Goal: Use online tool/utility: Utilize a website feature to perform a specific function

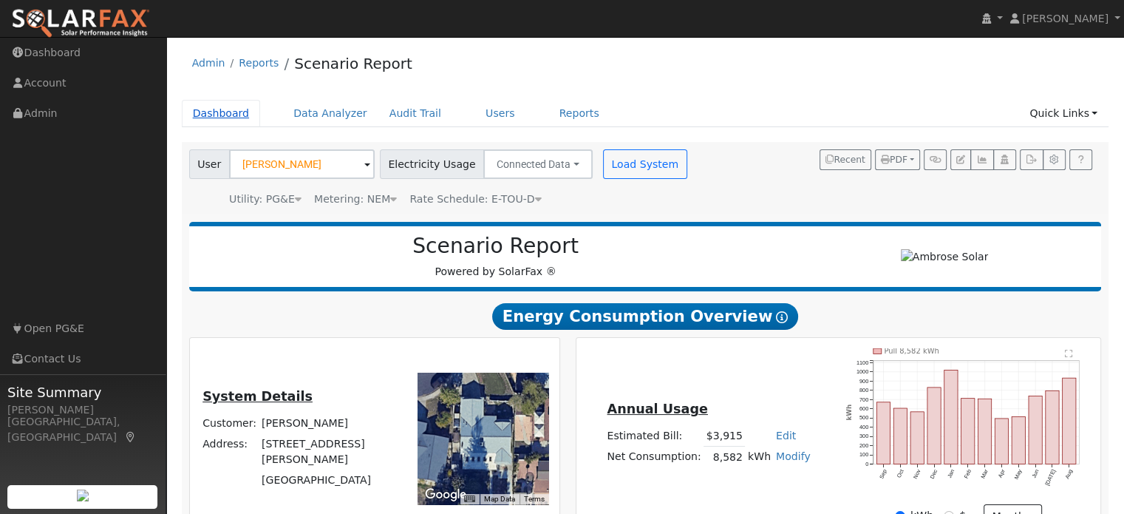
click at [228, 117] on link "Dashboard" at bounding box center [221, 113] width 79 height 27
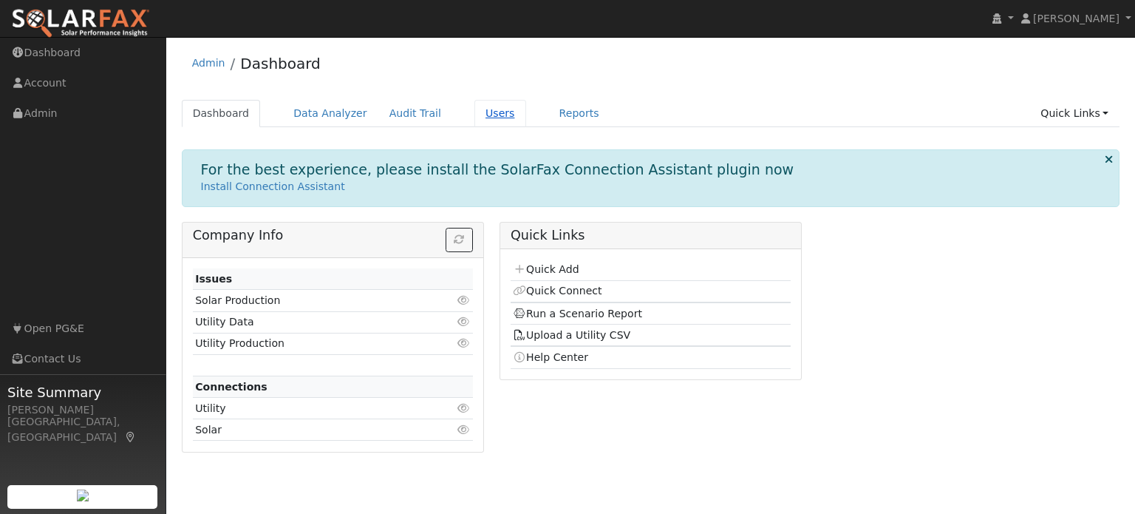
click at [476, 115] on link "Users" at bounding box center [501, 113] width 52 height 27
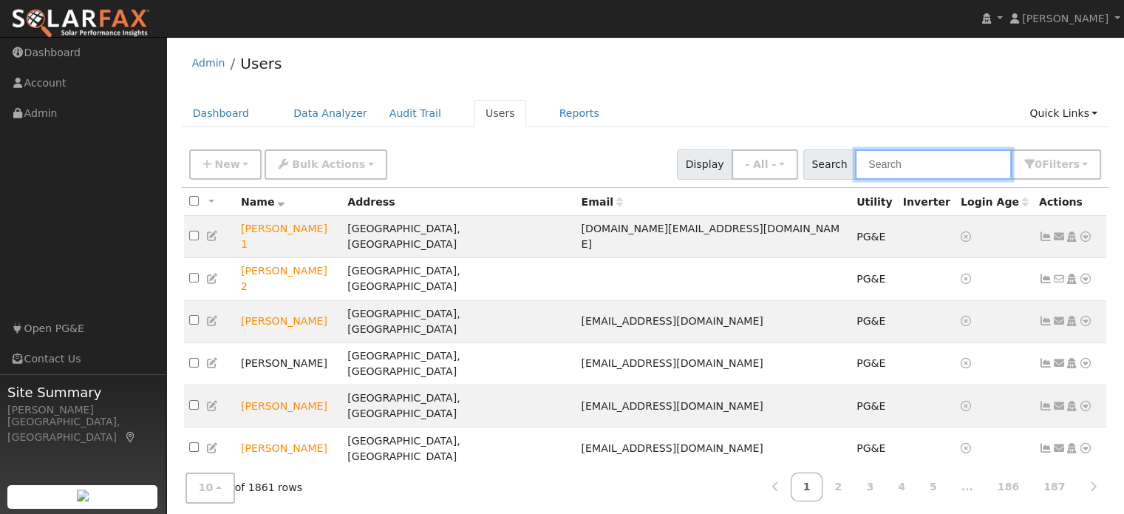
click at [877, 164] on input "text" at bounding box center [933, 164] width 157 height 30
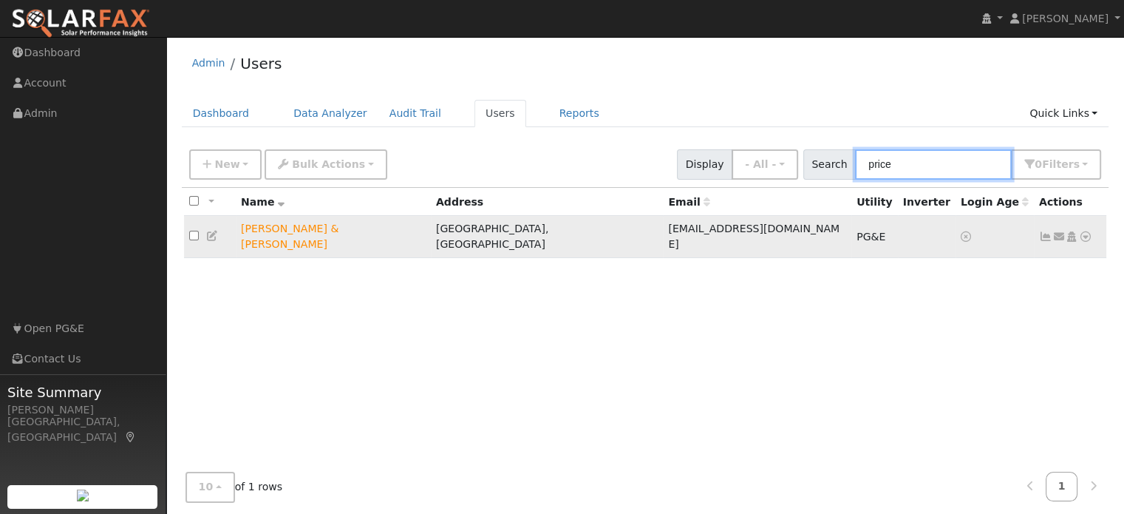
type input "price"
click at [1087, 231] on icon at bounding box center [1085, 236] width 13 height 10
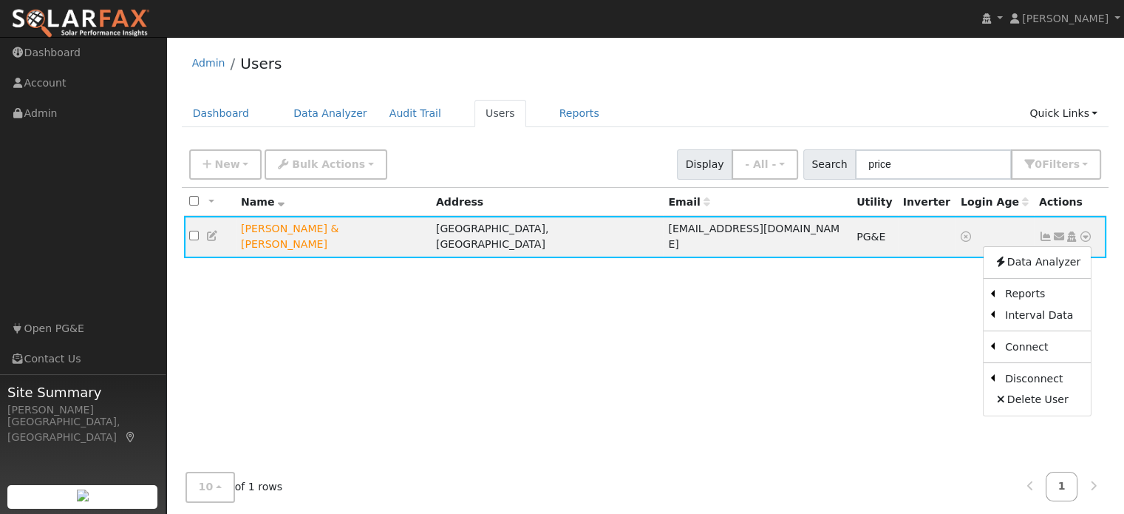
click at [0, 0] on link "Scenario" at bounding box center [0, 0] width 0 height 0
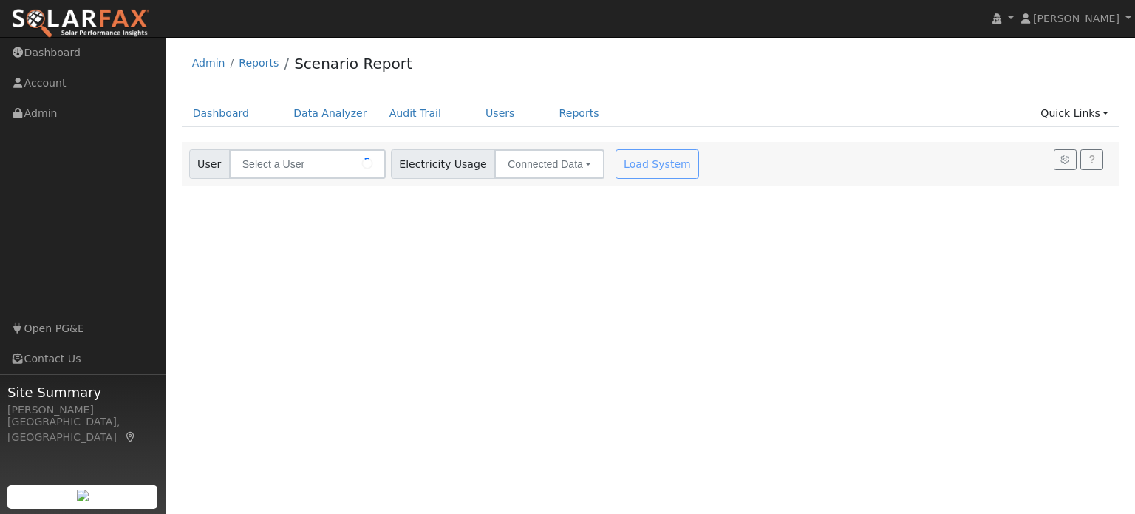
type input "[PERSON_NAME] & [PERSON_NAME]"
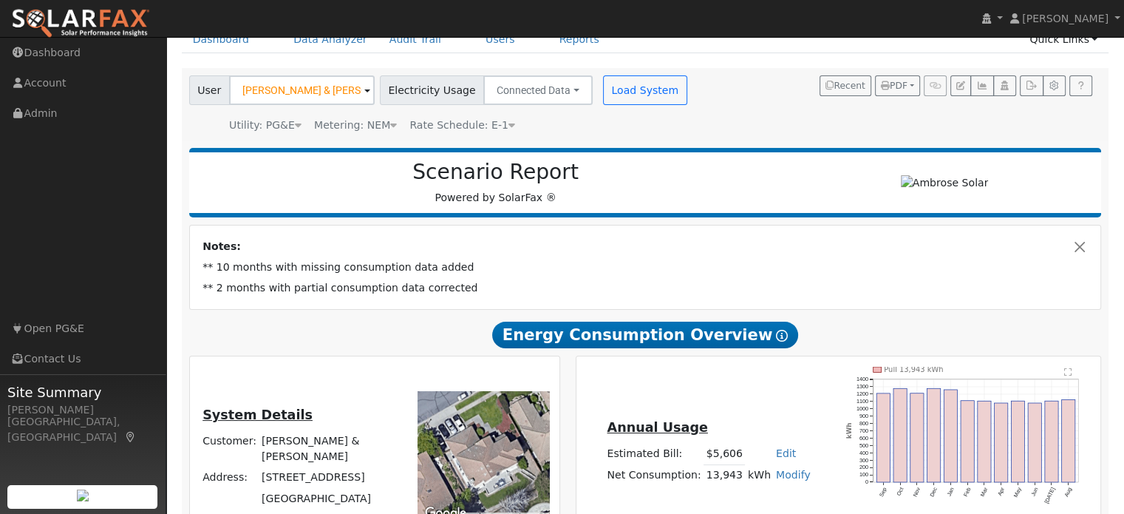
scroll to position [148, 0]
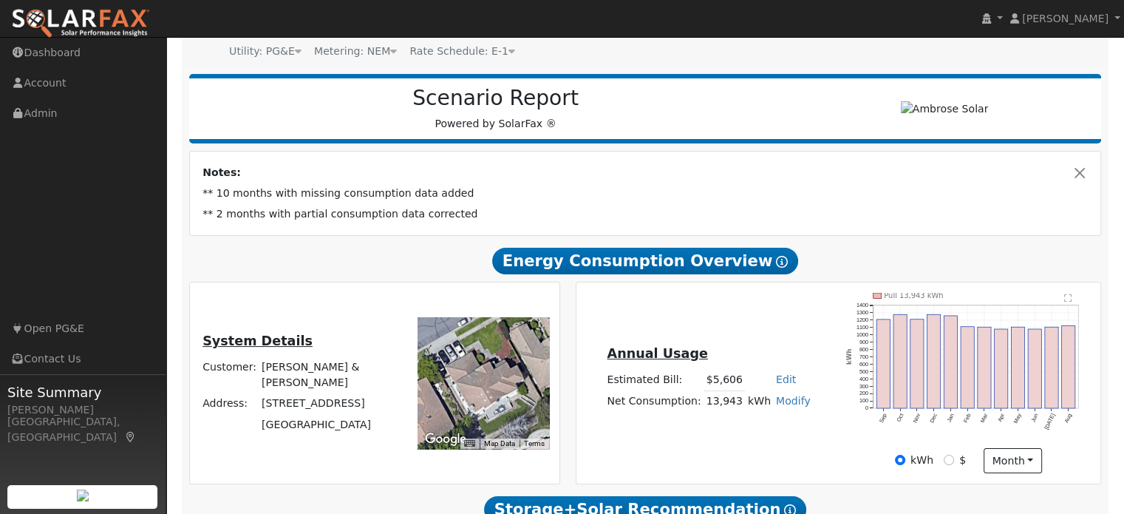
type input "15736"
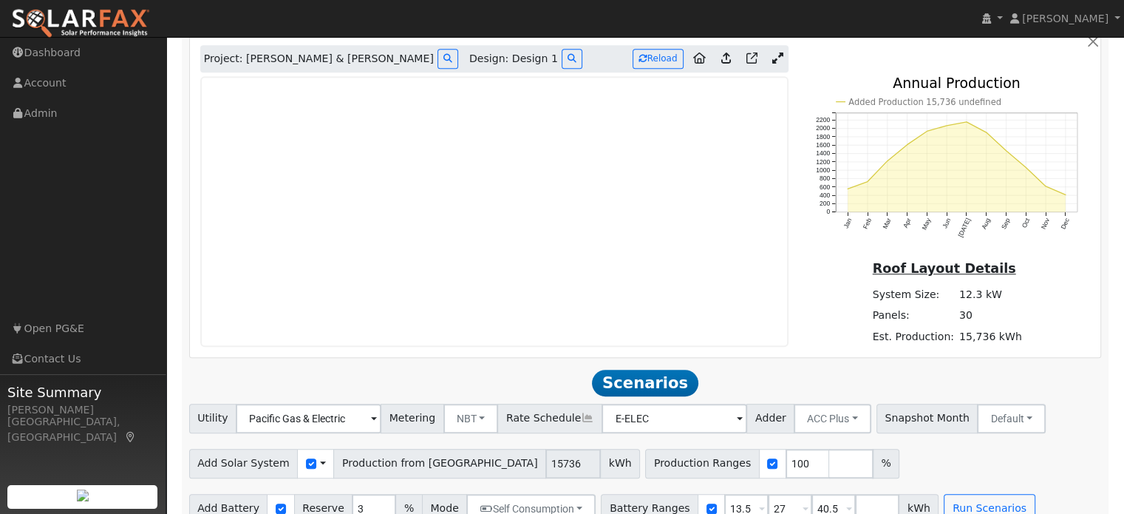
scroll to position [955, 0]
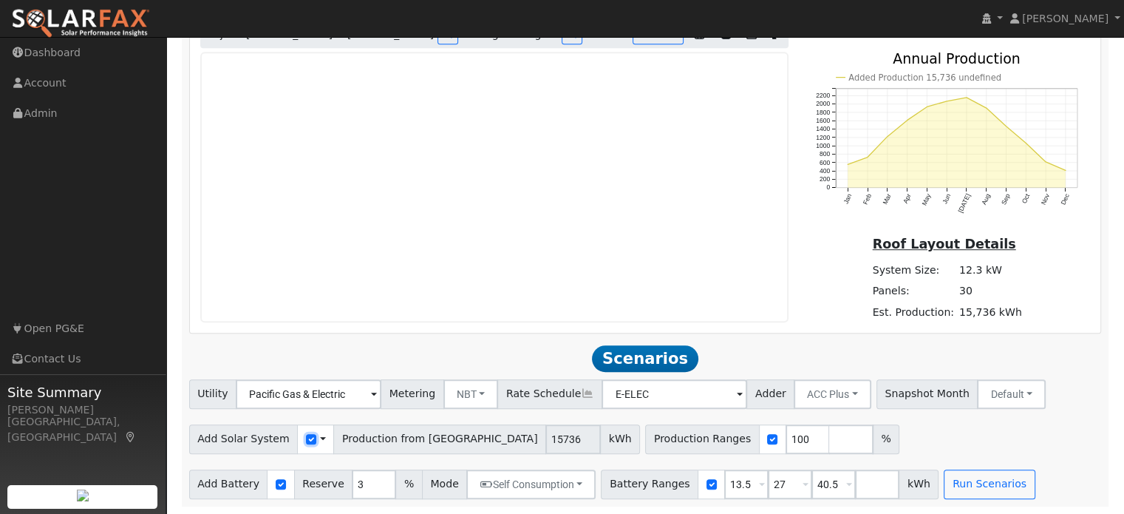
click at [306, 440] on input "checkbox" at bounding box center [311, 439] width 10 height 10
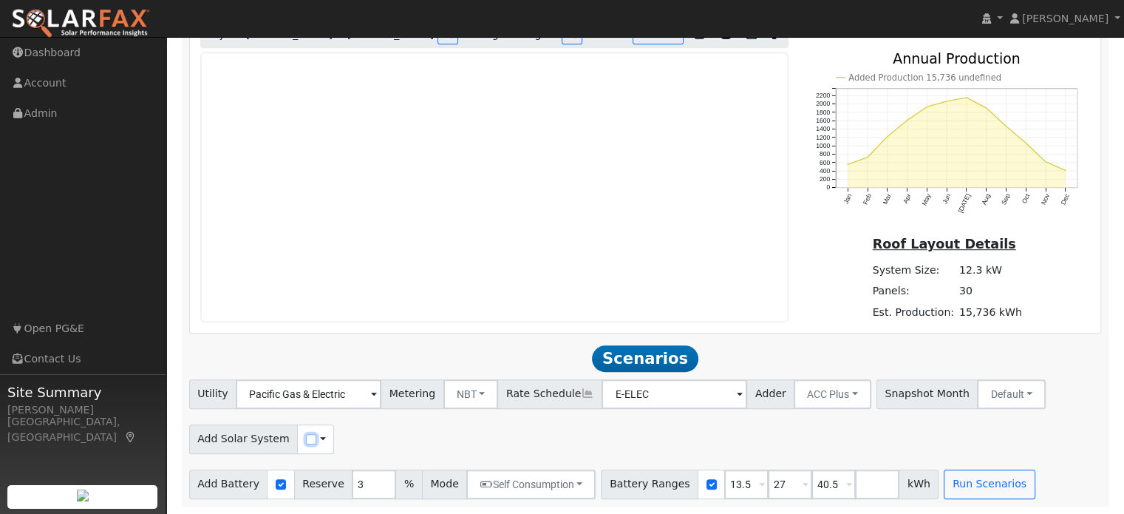
click at [306, 439] on input "checkbox" at bounding box center [311, 439] width 10 height 10
checkbox input "true"
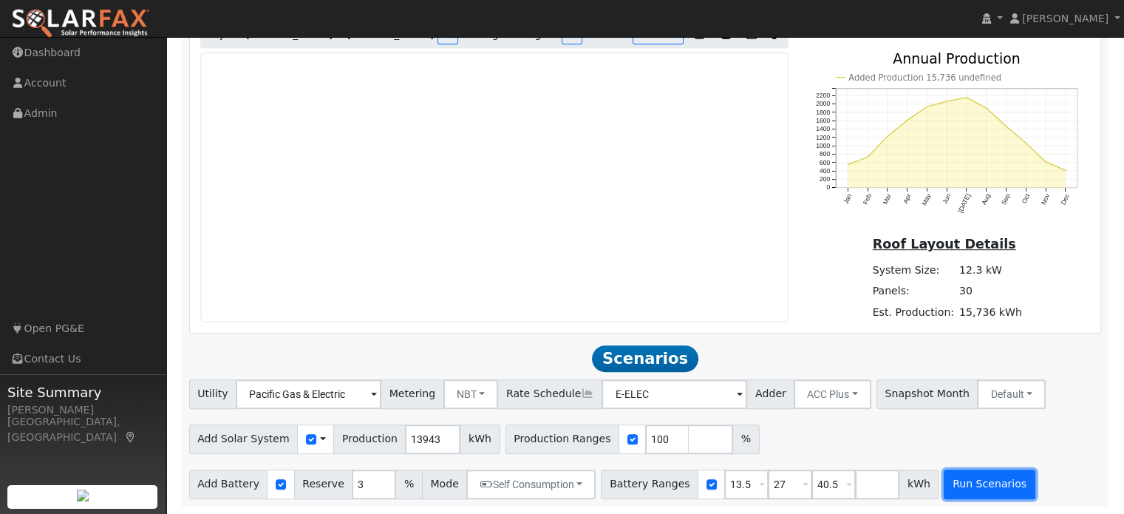
click at [955, 495] on button "Run Scenarios" at bounding box center [989, 484] width 91 height 30
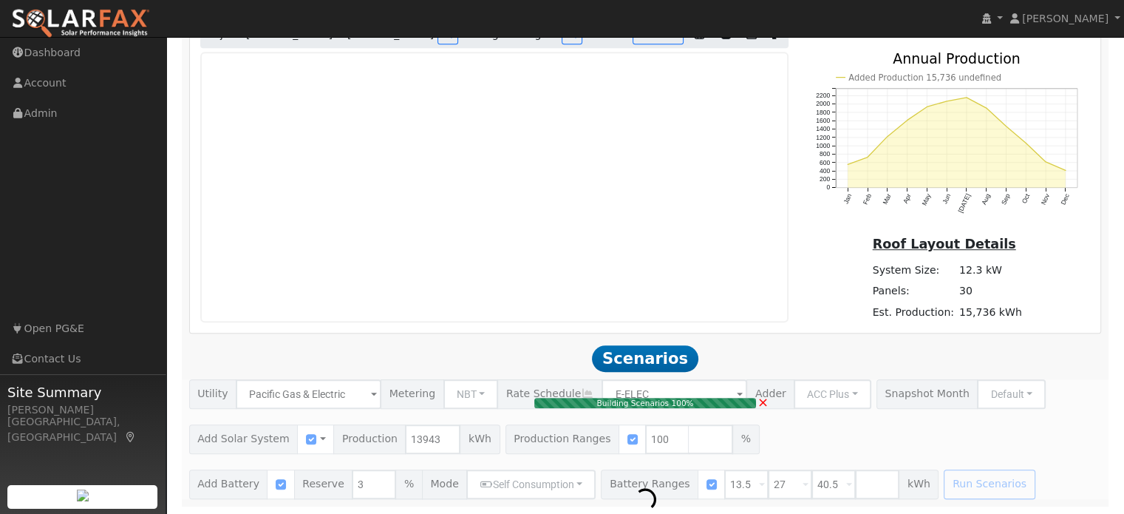
type input "9.3"
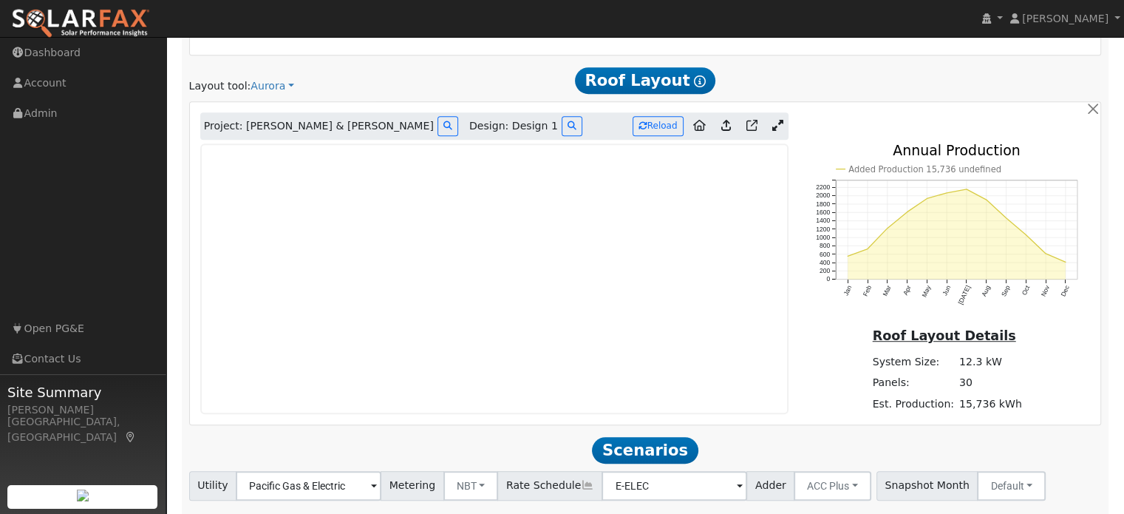
scroll to position [1029, 0]
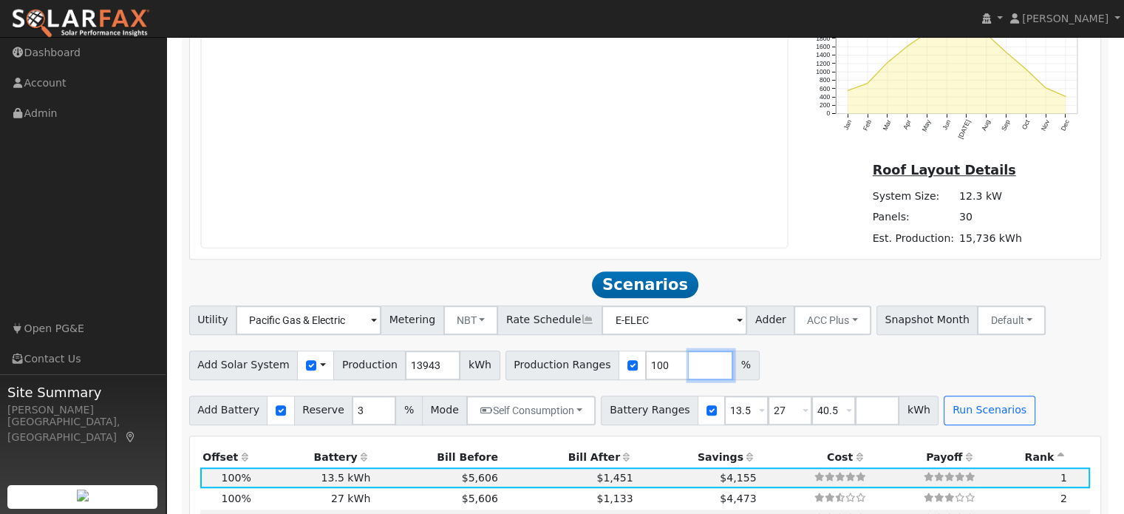
click at [689, 361] on input "number" at bounding box center [711, 365] width 44 height 30
type input "127"
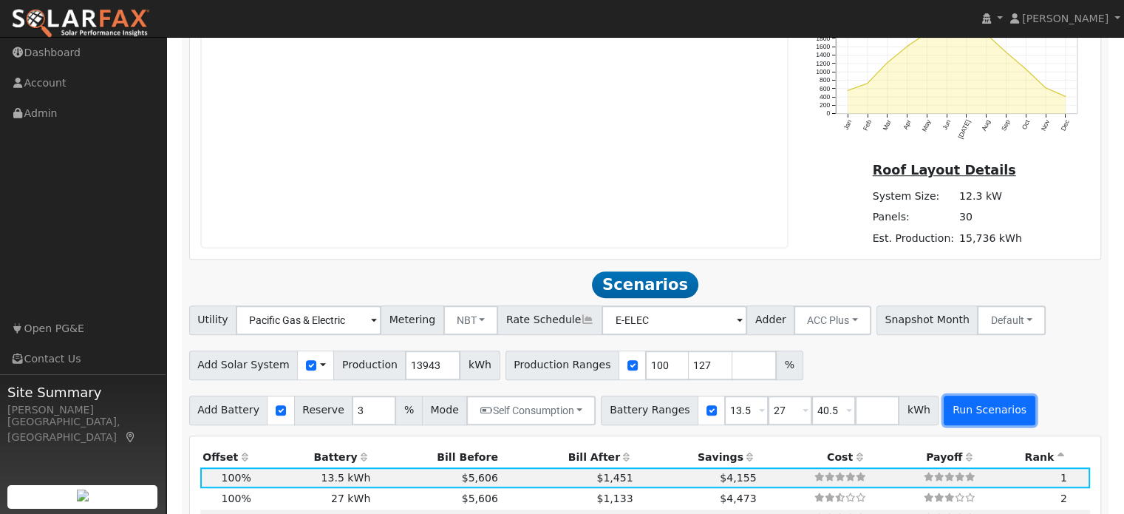
click at [947, 407] on button "Run Scenarios" at bounding box center [989, 411] width 91 height 30
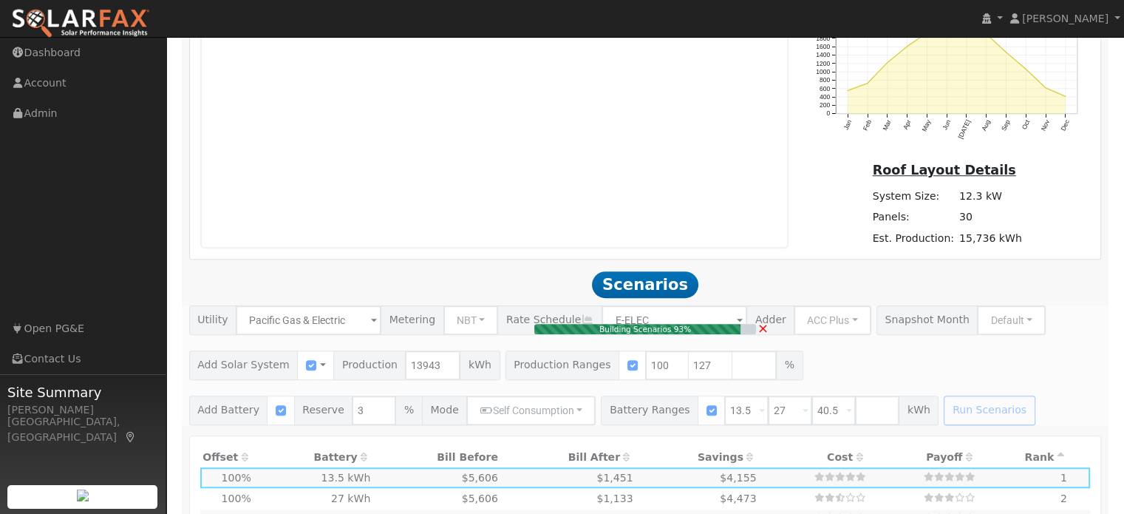
type input "11.8"
type input "$41,319"
type input "$17,256"
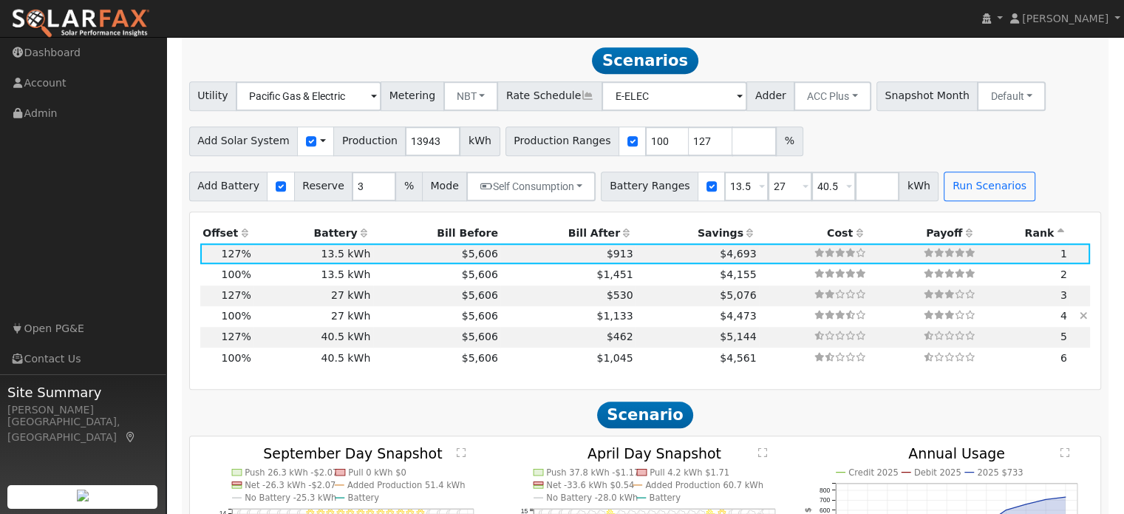
scroll to position [1254, 0]
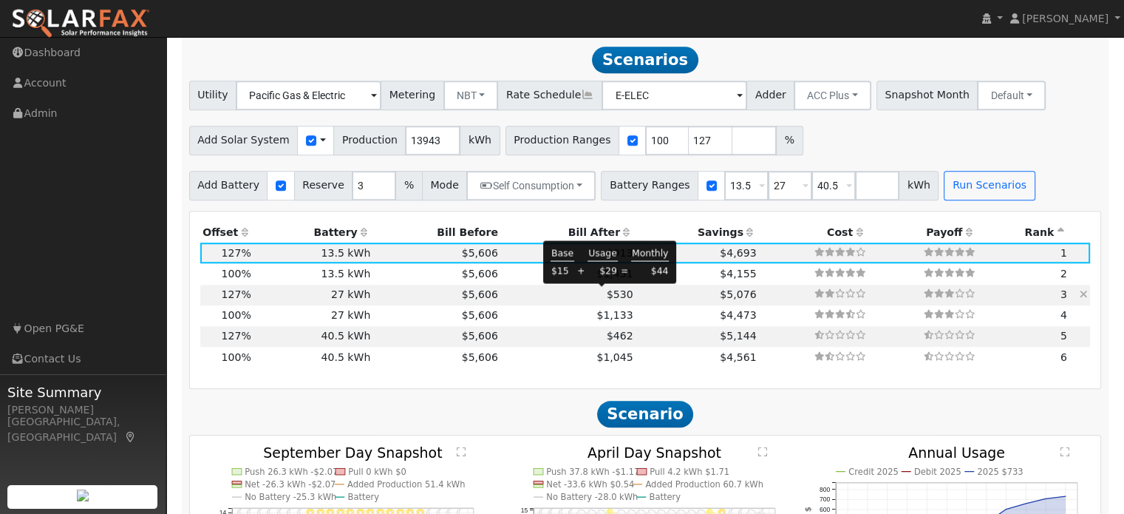
click at [607, 295] on span "$530" at bounding box center [620, 294] width 27 height 12
type input "$32,400"
type input "$22,116"
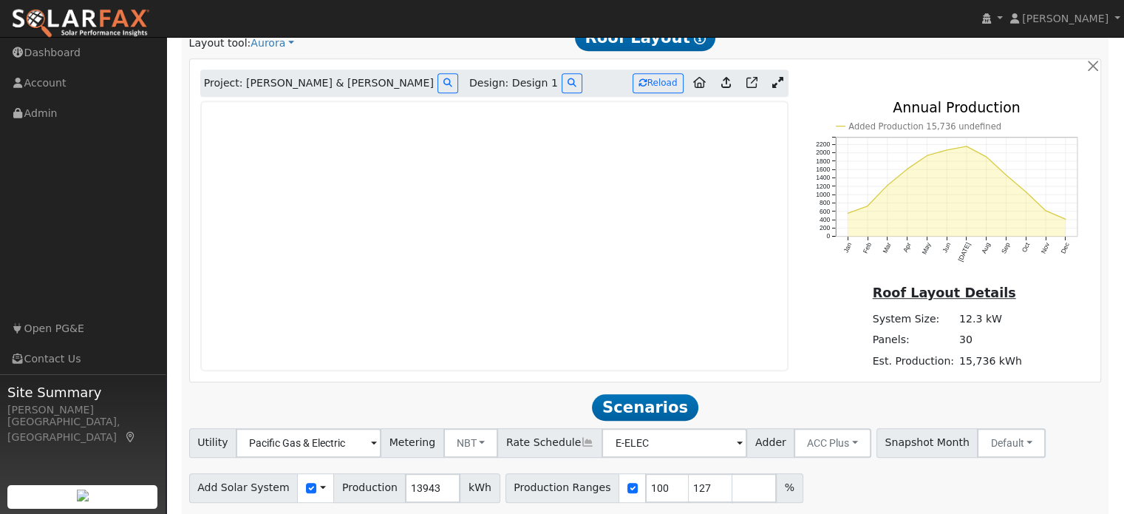
scroll to position [884, 0]
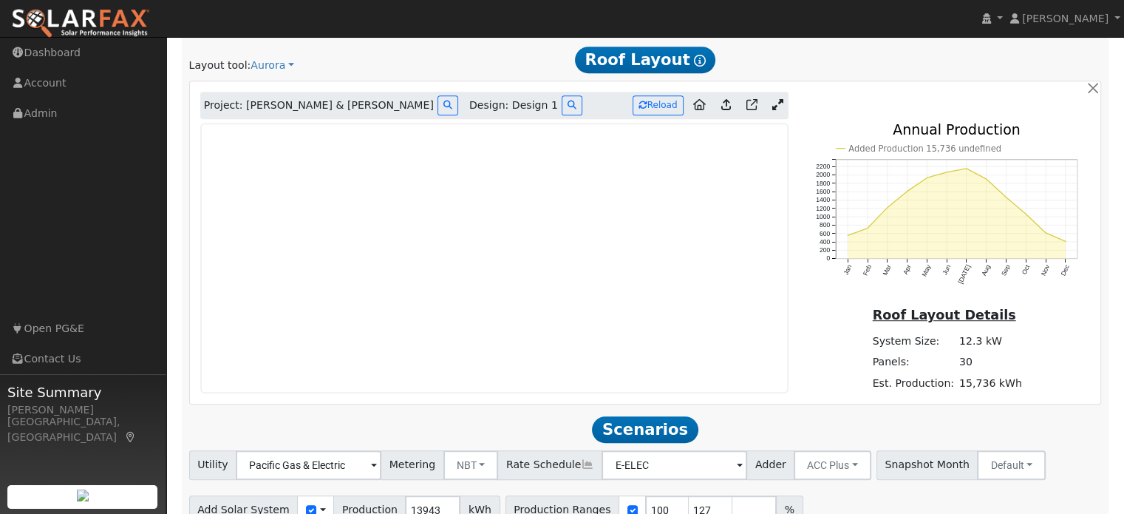
click at [779, 101] on icon at bounding box center [778, 104] width 11 height 11
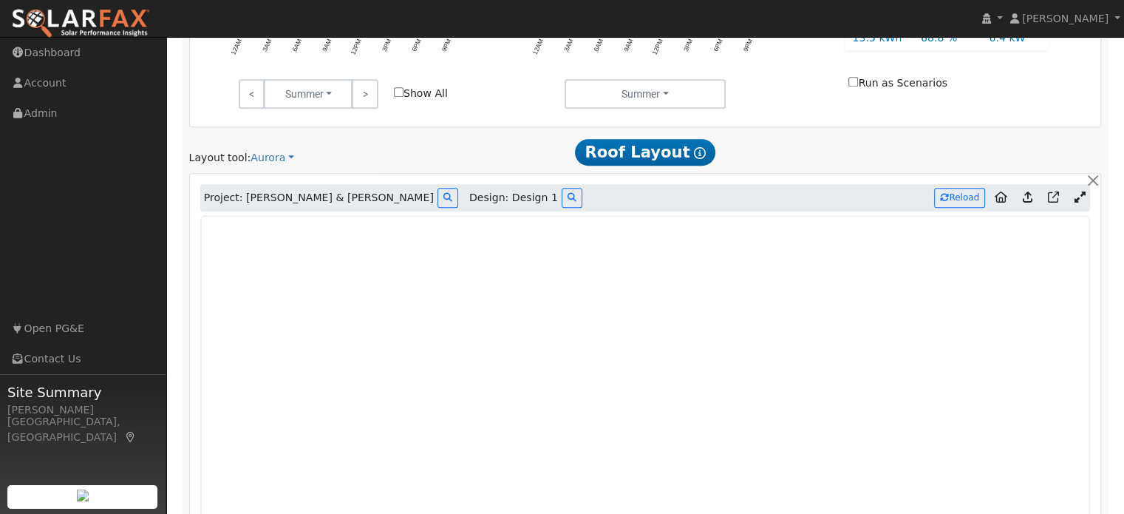
scroll to position [817, 0]
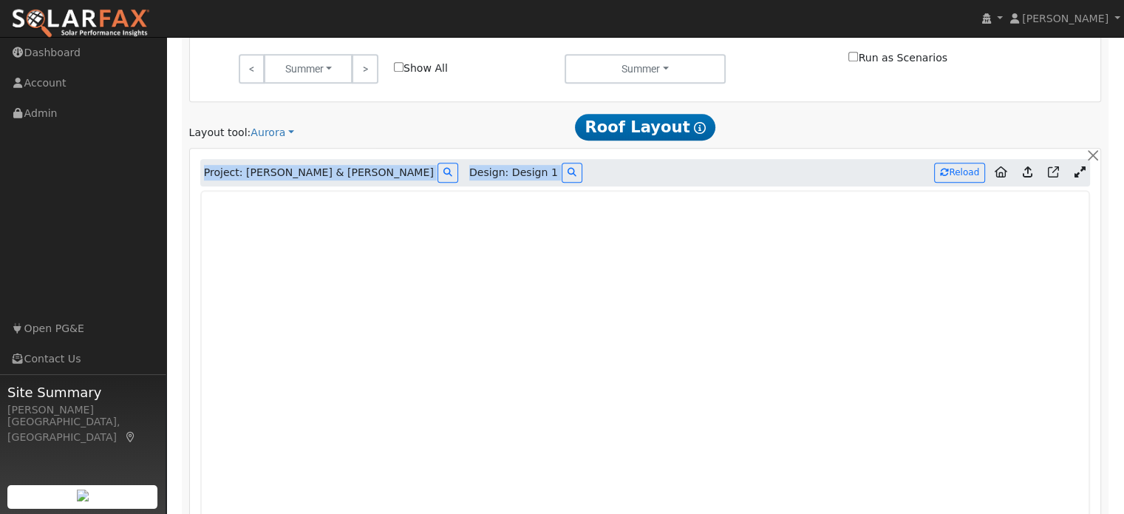
drag, startPoint x: 792, startPoint y: 181, endPoint x: 804, endPoint y: 104, distance: 77.8
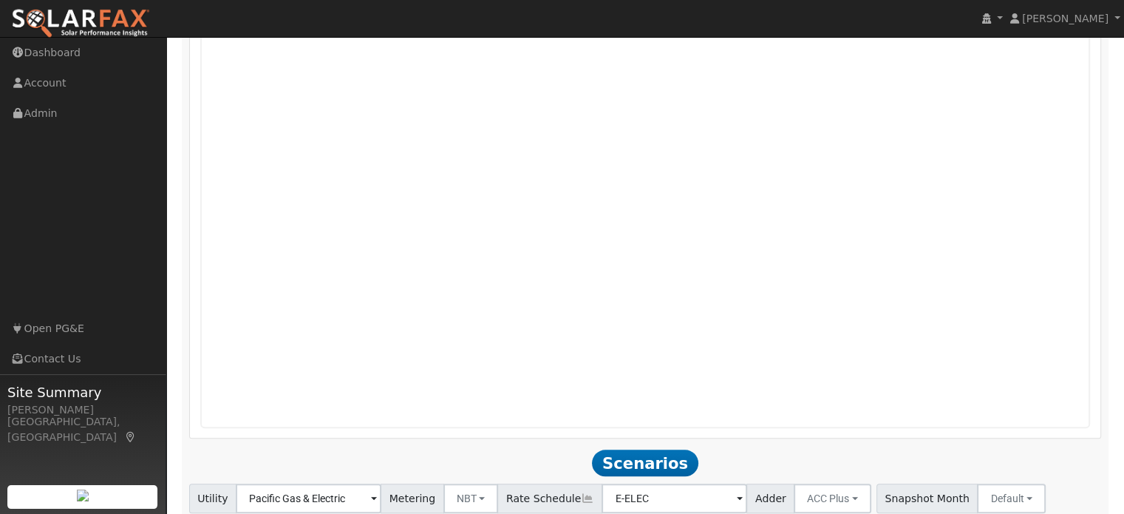
scroll to position [1197, 0]
